Goal: Information Seeking & Learning: Learn about a topic

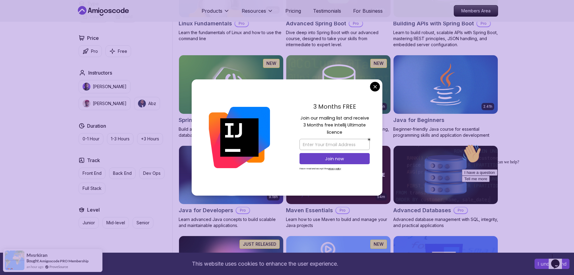
scroll to position [302, 0]
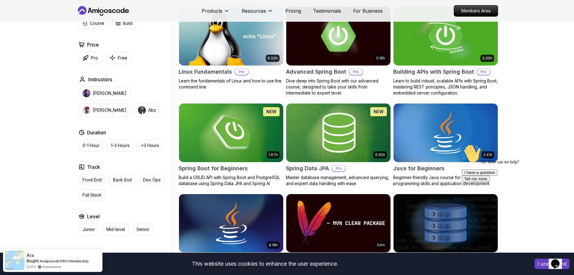
scroll to position [0, 0]
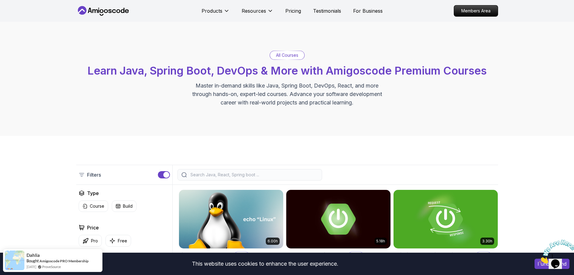
click at [106, 11] on icon at bounding box center [103, 11] width 54 height 10
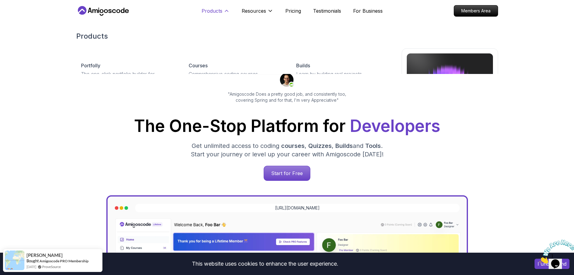
click at [211, 13] on p "Products" at bounding box center [212, 10] width 21 height 7
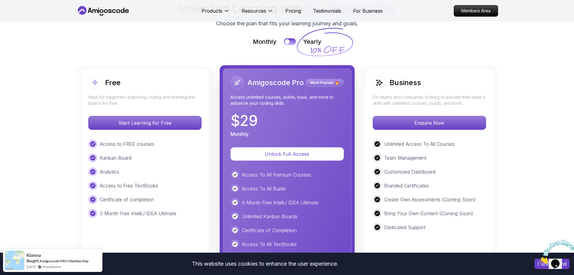
scroll to position [1387, 0]
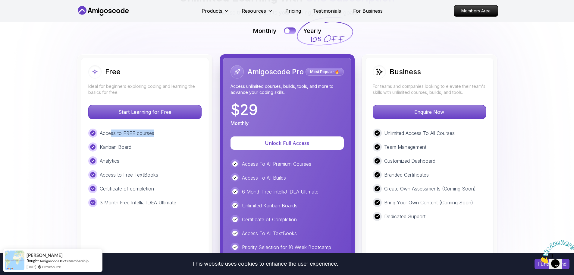
drag, startPoint x: 158, startPoint y: 104, endPoint x: 157, endPoint y: 109, distance: 5.2
click at [172, 128] on div "Access to FREE courses" at bounding box center [144, 132] width 113 height 9
drag, startPoint x: 103, startPoint y: 132, endPoint x: 118, endPoint y: 136, distance: 15.5
click at [121, 156] on div "Analytics" at bounding box center [144, 160] width 113 height 9
drag, startPoint x: 114, startPoint y: 144, endPoint x: 121, endPoint y: 148, distance: 8.4
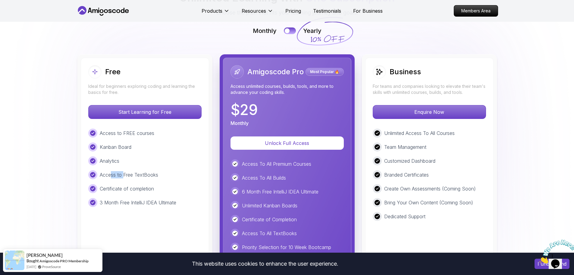
click at [129, 171] on p "Access to Free TextBooks" at bounding box center [129, 174] width 58 height 7
drag, startPoint x: 111, startPoint y: 158, endPoint x: 138, endPoint y: 162, distance: 26.8
click at [136, 185] on p "Certificate of completion" at bounding box center [127, 188] width 54 height 7
drag, startPoint x: 121, startPoint y: 175, endPoint x: 182, endPoint y: 169, distance: 61.7
click at [155, 199] on p "3 Month Free IntelliJ IDEA Ultimate" at bounding box center [138, 202] width 77 height 7
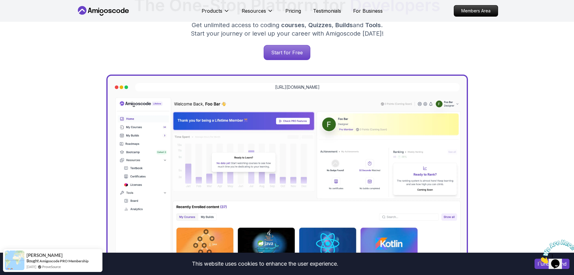
scroll to position [0, 0]
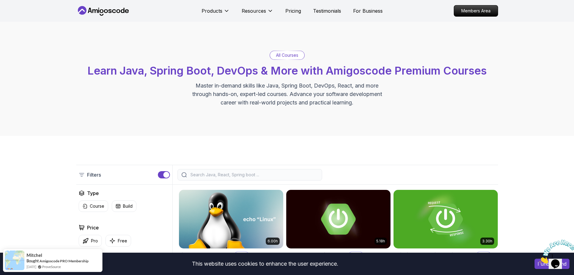
click at [216, 175] on input "search" at bounding box center [253, 175] width 129 height 6
click at [225, 171] on div at bounding box center [250, 174] width 145 height 11
click at [237, 174] on input "search" at bounding box center [253, 175] width 129 height 6
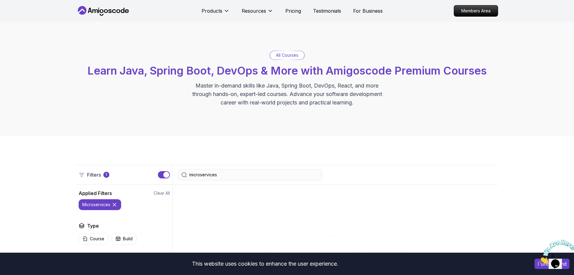
type input "microservices"
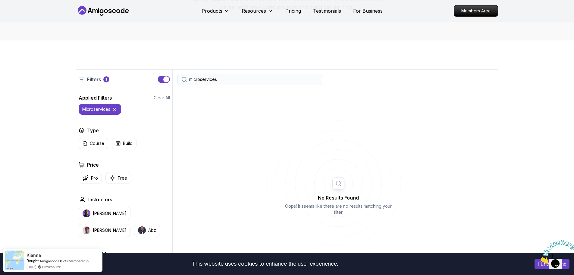
scroll to position [60, 0]
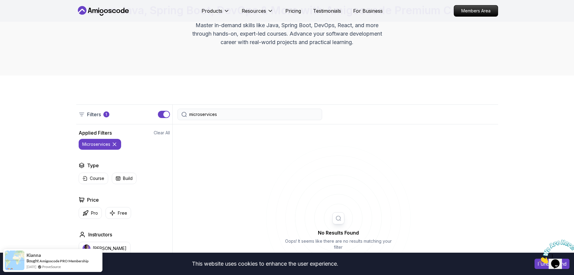
drag, startPoint x: 219, startPoint y: 115, endPoint x: 159, endPoint y: 121, distance: 60.5
click at [159, 120] on div "Filters 1 microservices" at bounding box center [287, 114] width 422 height 20
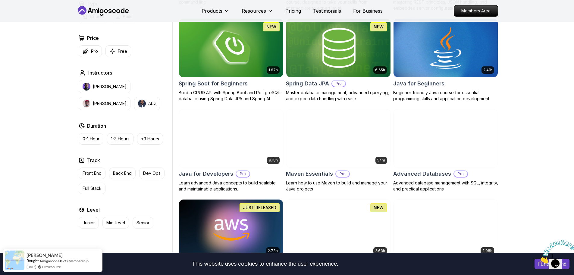
scroll to position [271, 0]
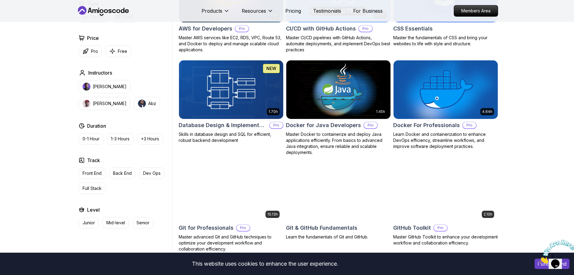
scroll to position [543, 0]
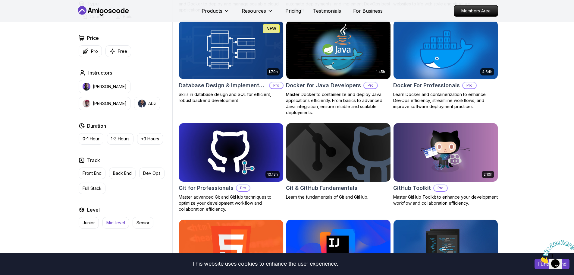
click at [109, 222] on p "Mid-level" at bounding box center [115, 222] width 19 height 6
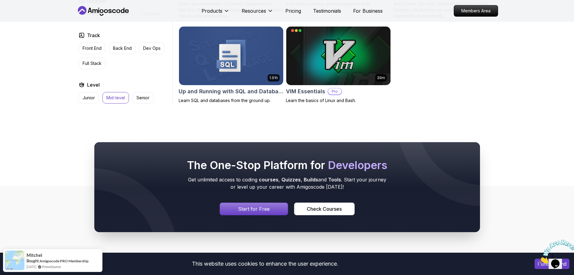
scroll to position [1327, 0]
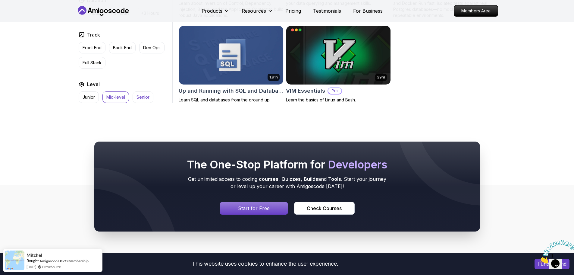
click at [144, 94] on p "Senior" at bounding box center [143, 97] width 13 height 6
